Goal: Task Accomplishment & Management: Use online tool/utility

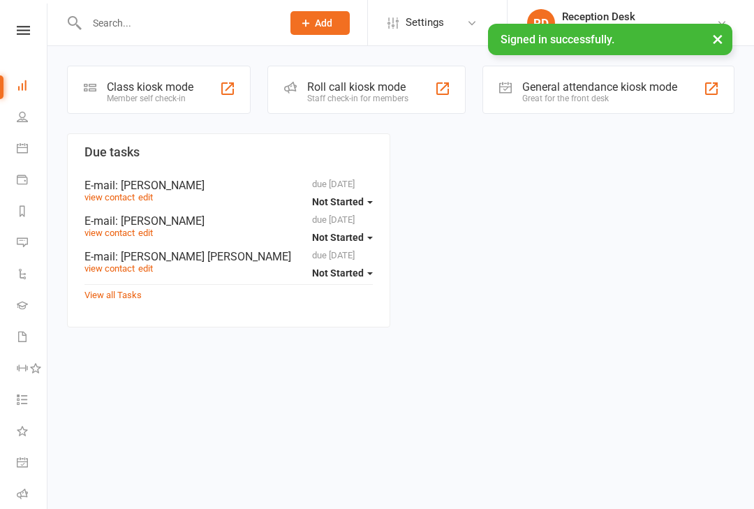
click at [189, 85] on div "Class kiosk mode" at bounding box center [150, 86] width 87 height 13
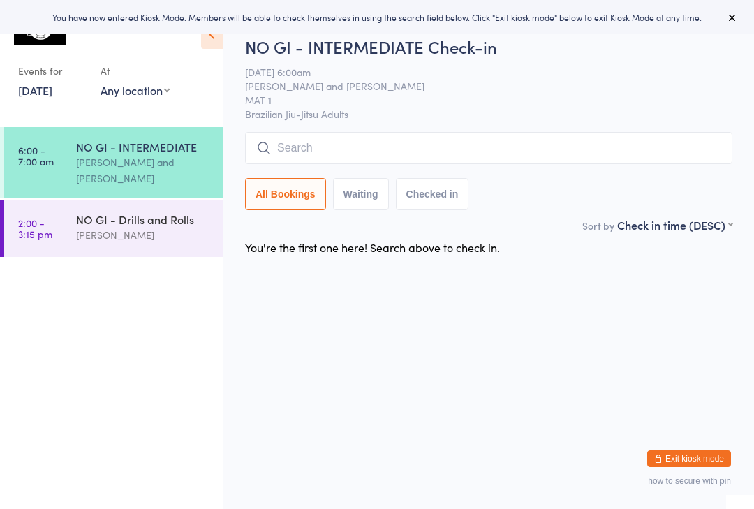
click at [342, 138] on input "search" at bounding box center [488, 148] width 487 height 32
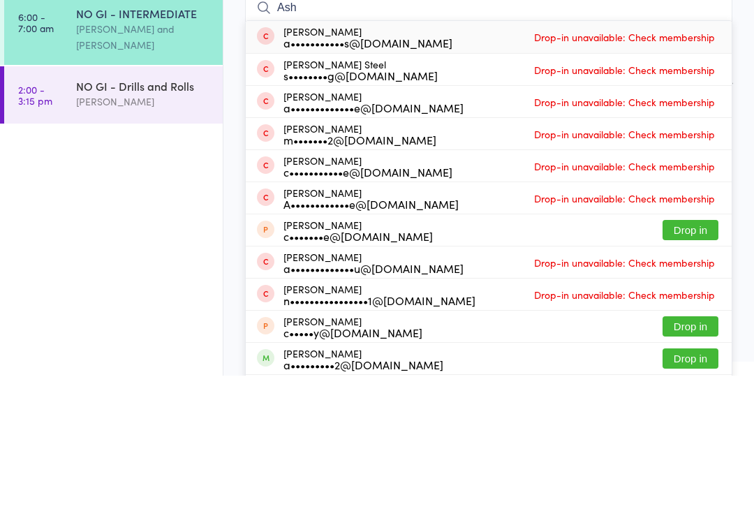
type input "Ash"
click at [724, 187] on div "Asher Steel s••••••••g@hotmail.com Drop-in unavailable: Check membership" at bounding box center [489, 202] width 486 height 31
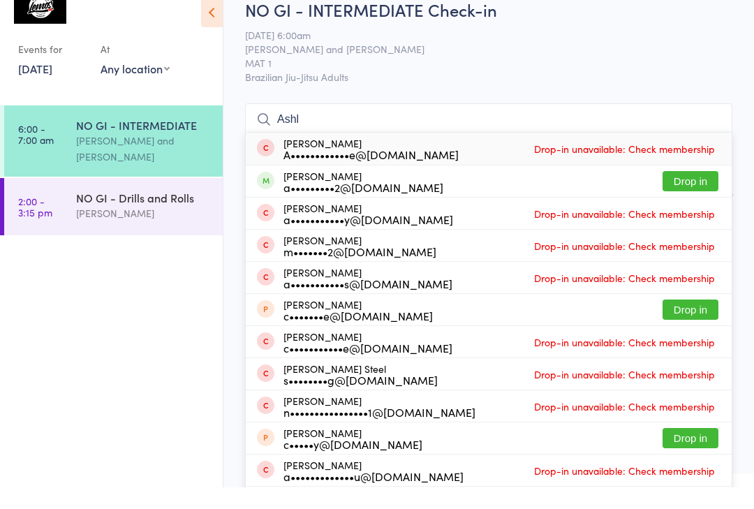
type input "Ashl"
click at [702, 193] on button "Drop in" at bounding box center [691, 203] width 56 height 20
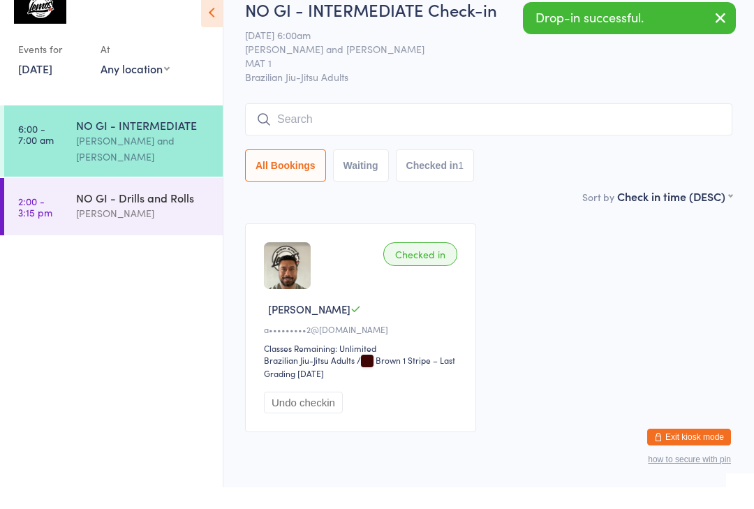
scroll to position [21, 0]
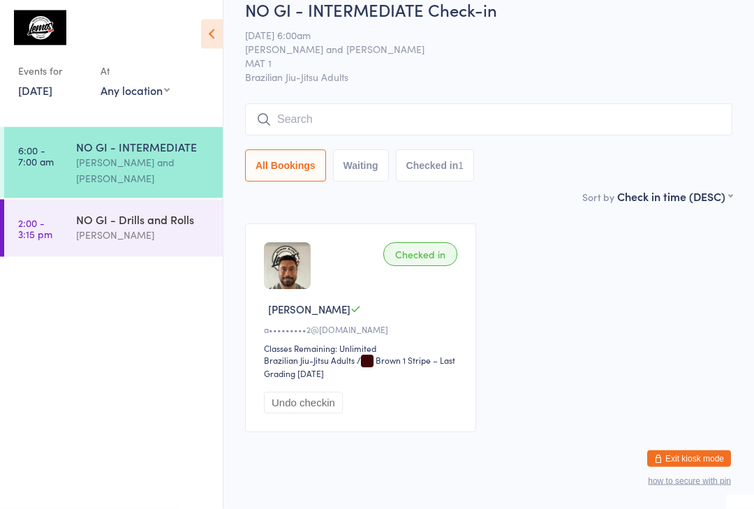
click at [147, 134] on div "NO GI - INTERMEDIATE Bruno Lemos and Alan Phillips" at bounding box center [149, 162] width 147 height 71
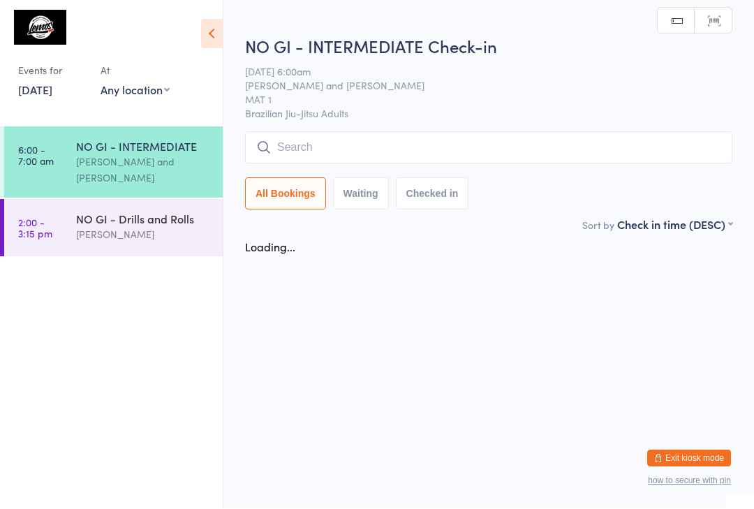
scroll to position [1, 0]
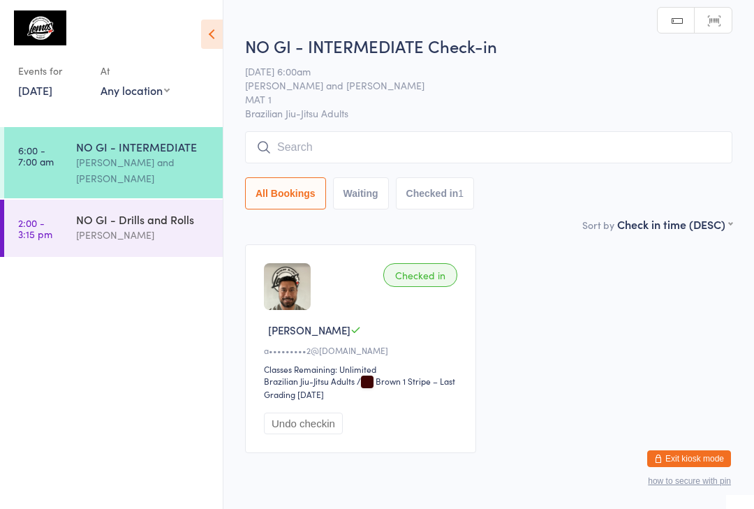
click at [369, 148] on input "search" at bounding box center [488, 147] width 487 height 32
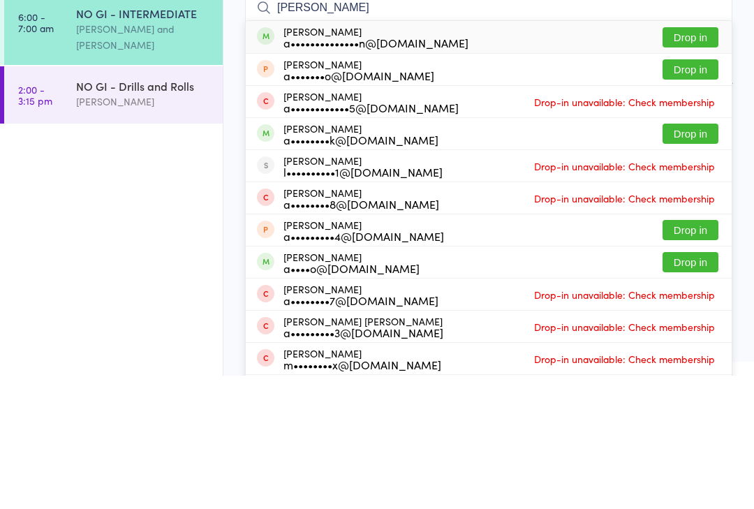
type input "Alex fynes"
click at [700, 161] on button "Drop in" at bounding box center [691, 171] width 56 height 20
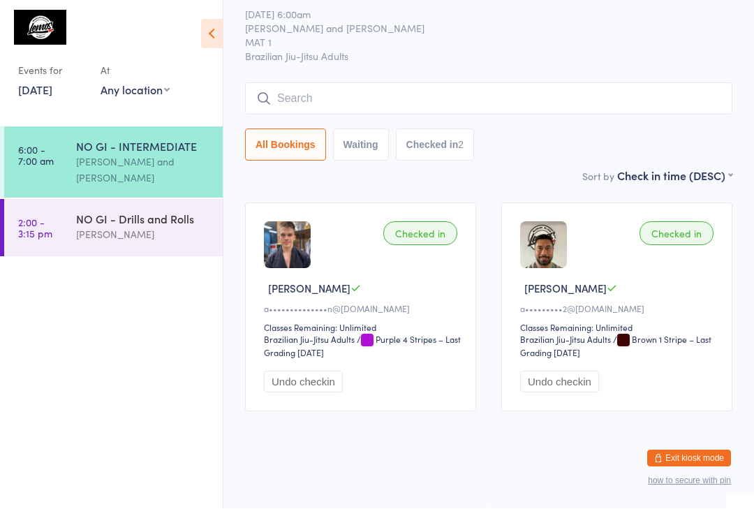
click at [383, 83] on input "search" at bounding box center [488, 99] width 487 height 32
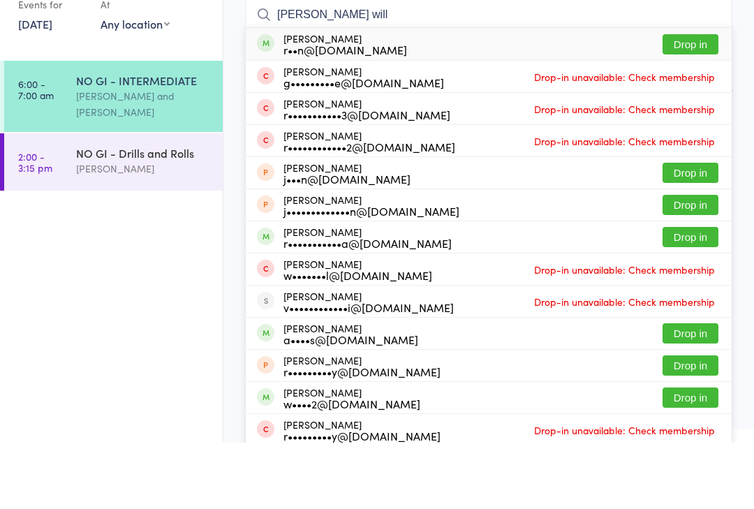
type input "Ryan will"
click at [693, 101] on button "Drop in" at bounding box center [691, 111] width 56 height 20
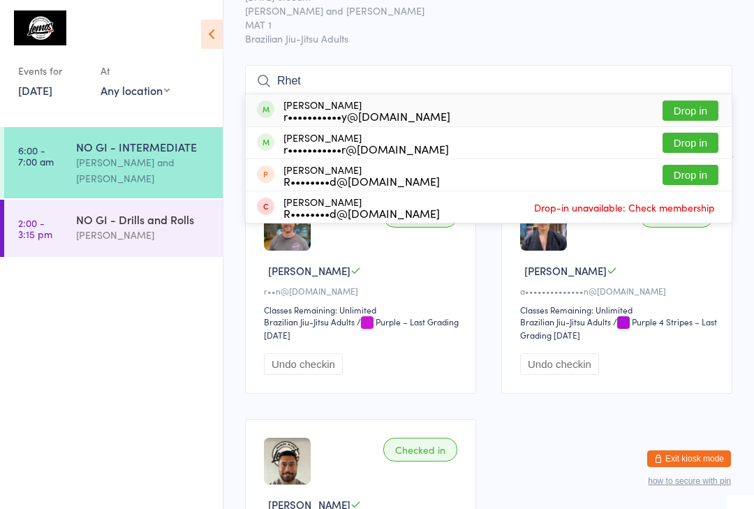
type input "Rhet"
click at [688, 137] on button "Drop in" at bounding box center [691, 143] width 56 height 20
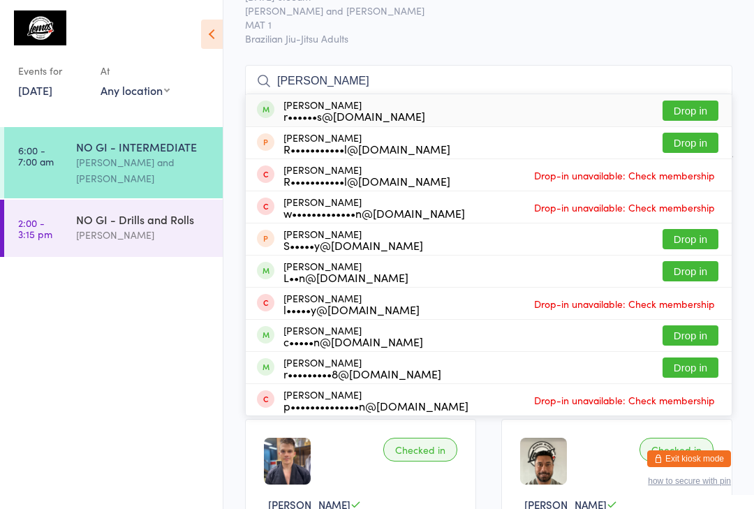
type input "Rory"
click at [691, 115] on button "Drop in" at bounding box center [691, 111] width 56 height 20
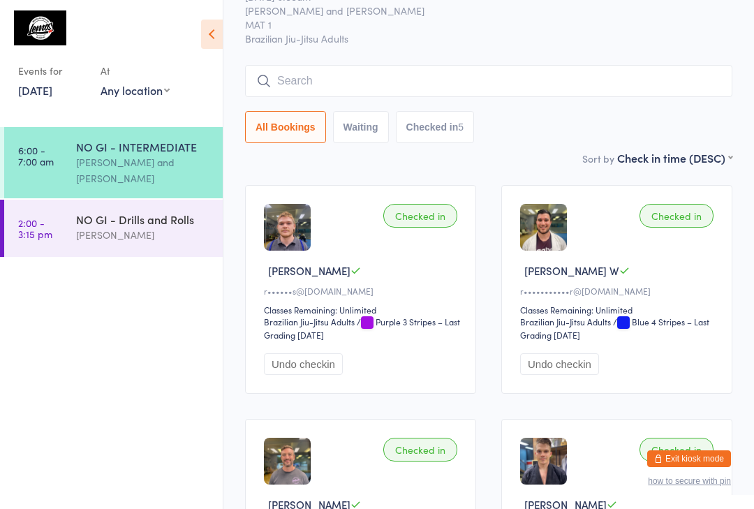
click at [534, 85] on input "search" at bounding box center [488, 81] width 487 height 32
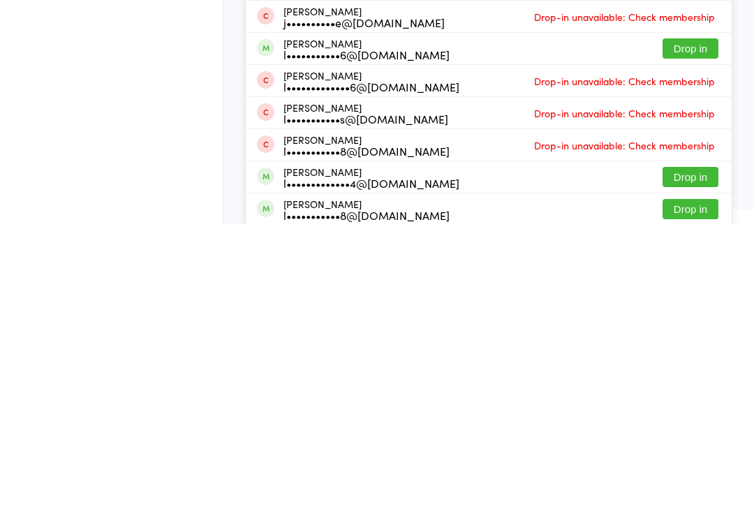
scroll to position [130, 0]
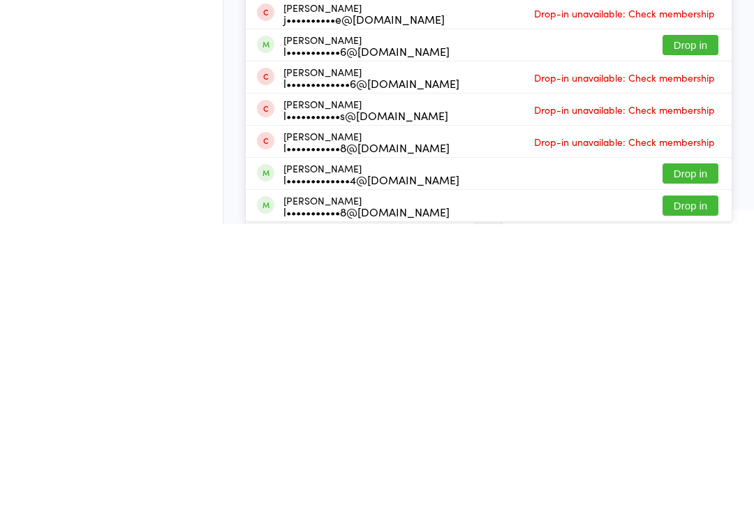
type input "Luke"
click at [698, 480] on button "Drop in" at bounding box center [691, 490] width 56 height 20
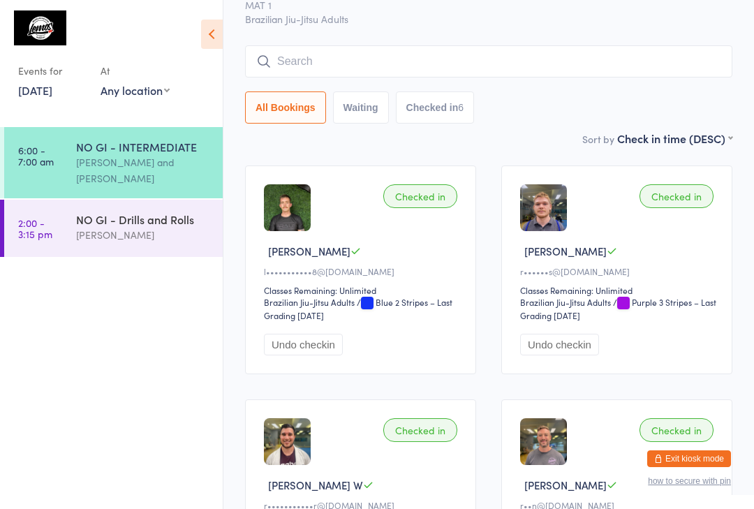
scroll to position [0, 0]
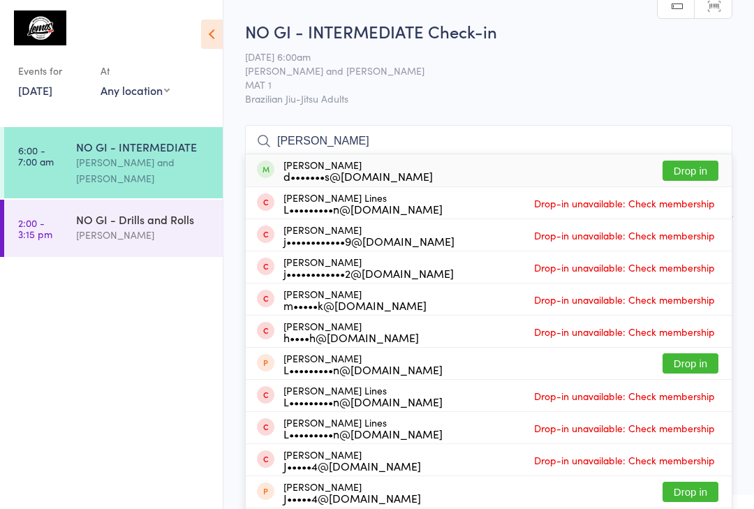
type input "Hines"
click at [710, 169] on button "Drop in" at bounding box center [691, 171] width 56 height 20
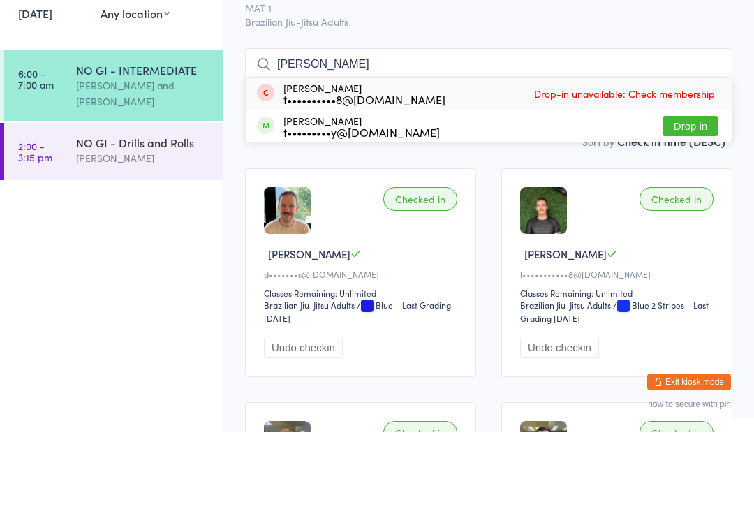
type input "Tyrone"
click at [390, 203] on div "t•••••••••y@gmail.com" at bounding box center [361, 208] width 156 height 11
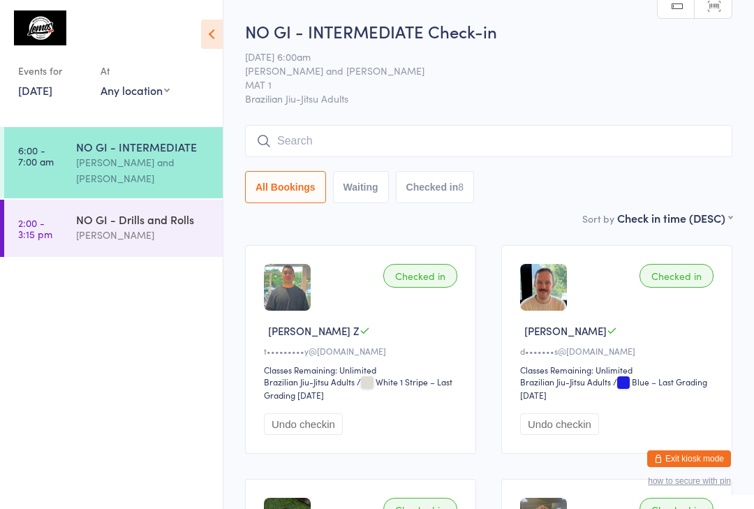
click at [413, 157] on input "search" at bounding box center [488, 141] width 487 height 32
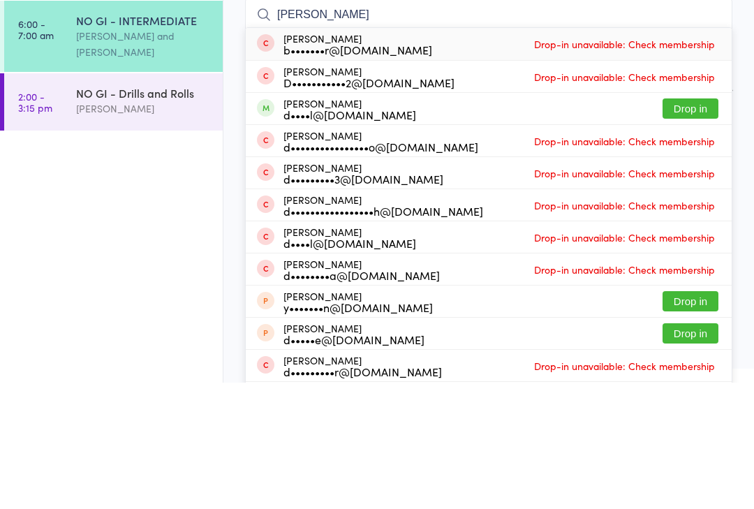
type input "Daniel"
click at [687, 225] on button "Drop in" at bounding box center [691, 235] width 56 height 20
